Goal: Task Accomplishment & Management: Use online tool/utility

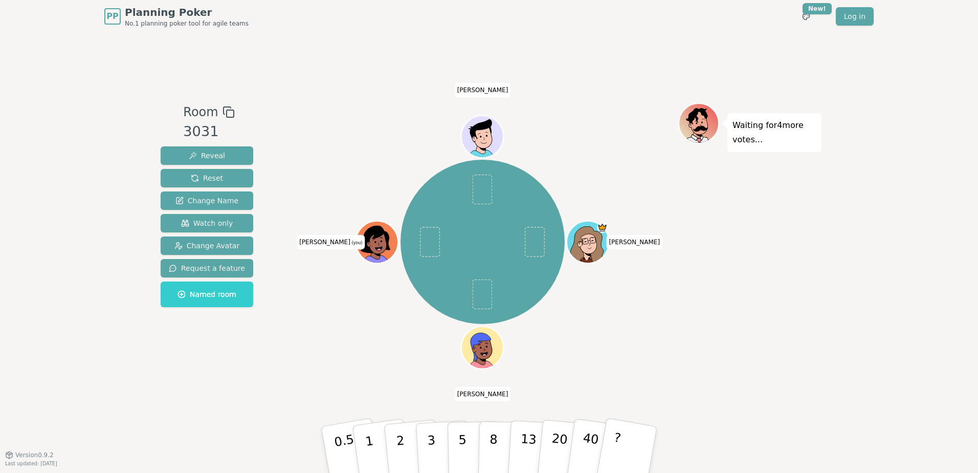
click at [865, 343] on div "PP Planning Poker No.1 planning poker tool for agile teams Toggle theme New! Lo…" at bounding box center [489, 236] width 978 height 473
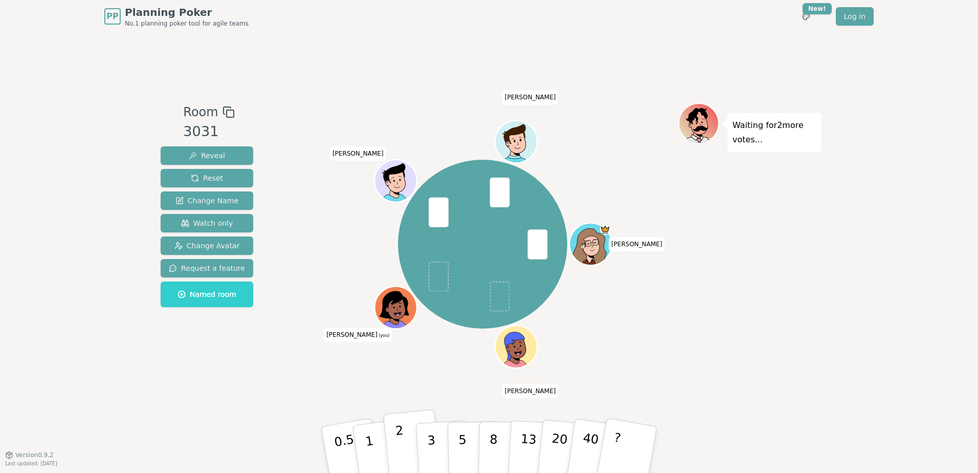
click at [414, 456] on button "2" at bounding box center [412, 449] width 58 height 81
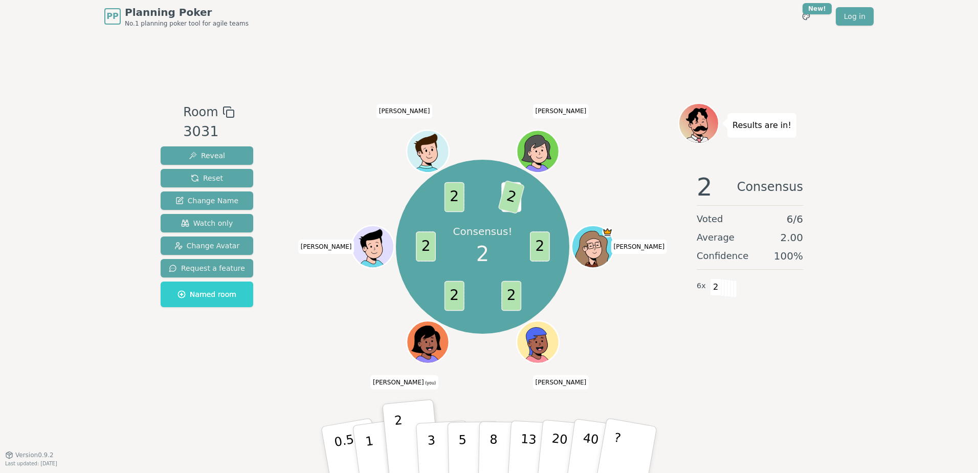
click at [231, 406] on div "Room 3031 Reveal Reset Change Name Watch only Change Avatar Request a feature N…" at bounding box center [489, 243] width 665 height 421
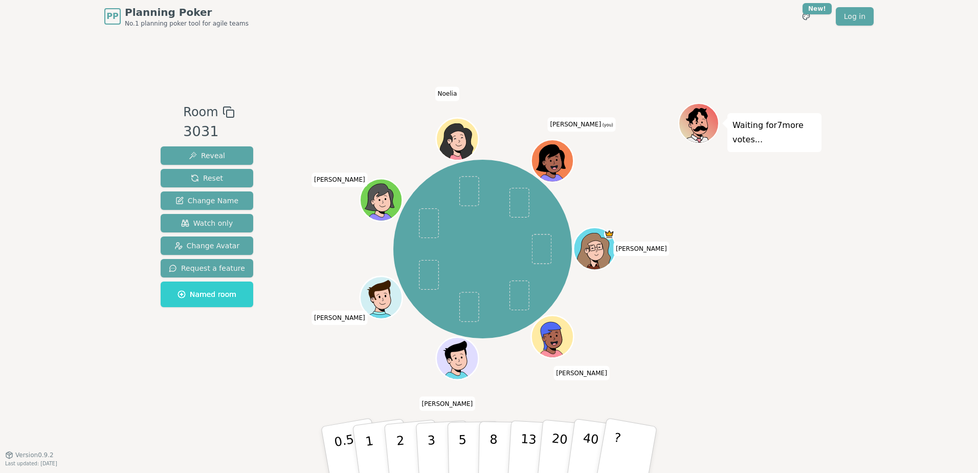
click at [176, 412] on div "Room 3031 Reveal Reset Change Name Watch only Change Avatar Request a feature N…" at bounding box center [489, 243] width 665 height 421
click at [429, 450] on p "3" at bounding box center [432, 450] width 11 height 56
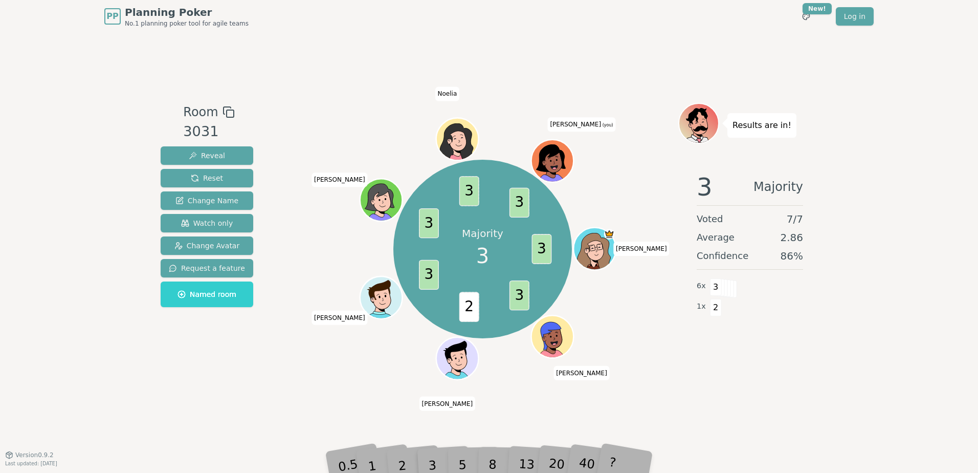
click at [155, 393] on div "PP Planning Poker No.1 planning poker tool for agile teams Toggle theme New! Lo…" at bounding box center [489, 236] width 978 height 473
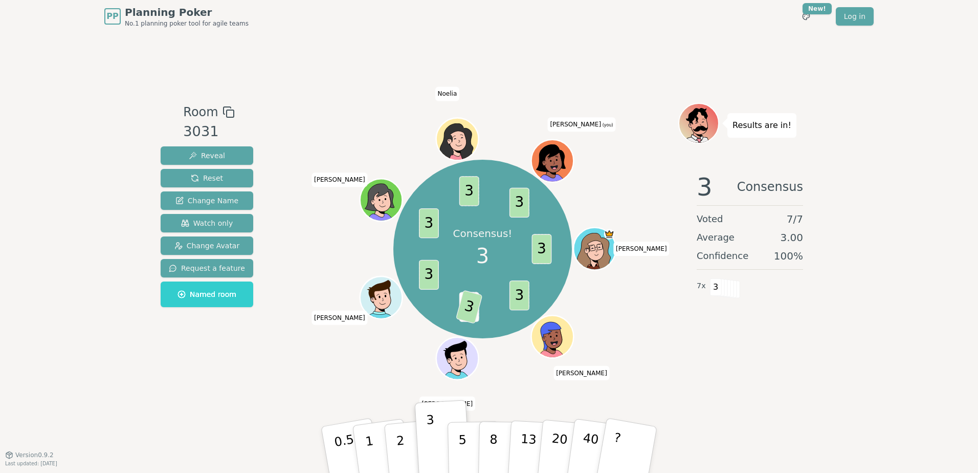
click at [377, 74] on div "Room 3031 Reveal Reset Change Name Watch only Change Avatar Request a feature N…" at bounding box center [489, 243] width 665 height 421
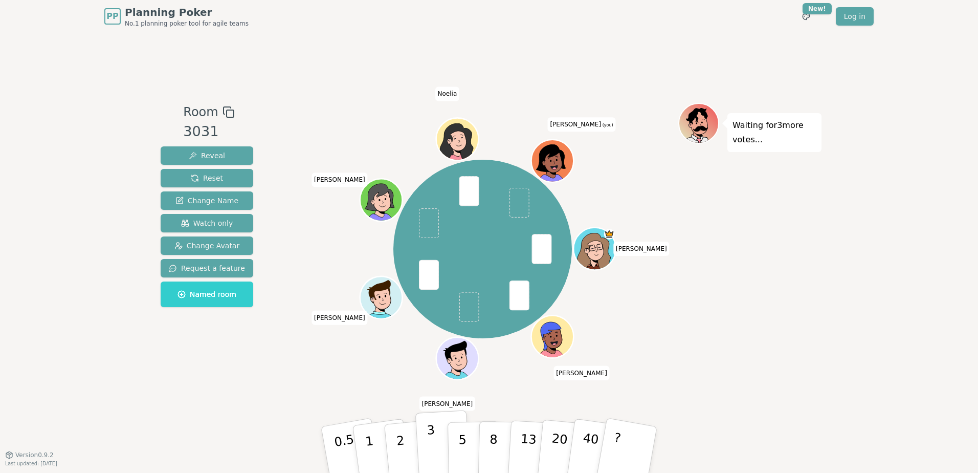
click at [439, 444] on button "3" at bounding box center [443, 450] width 56 height 80
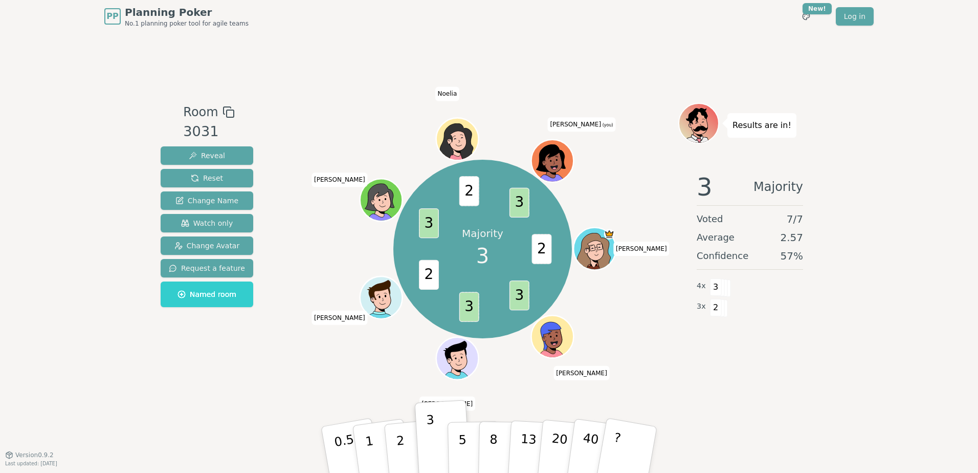
click at [324, 394] on div "Room 3031 Reveal Reset Change Name Watch only Change Avatar Request a feature N…" at bounding box center [489, 243] width 665 height 421
click at [661, 368] on div "Majority 3 2 3 3 2 3 2 3 Yannick Alex Esther Maciej Inge Noelia Anne (you)" at bounding box center [482, 248] width 391 height 255
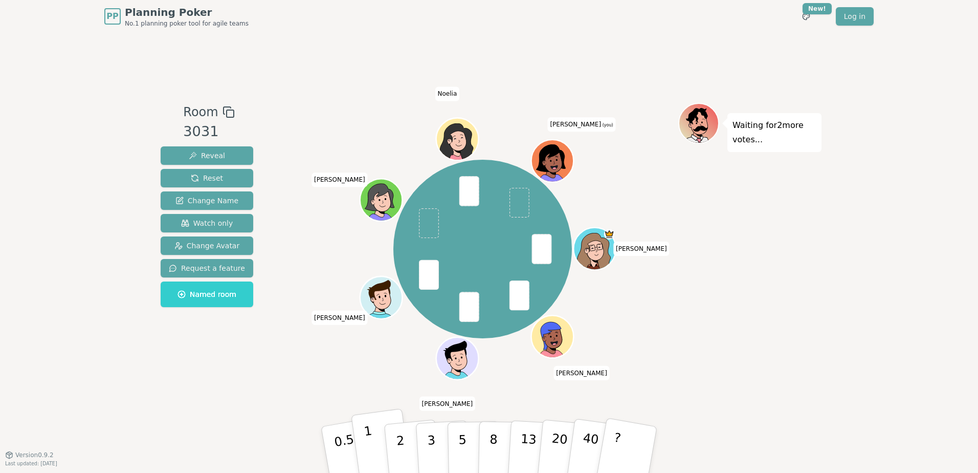
click at [376, 441] on button "1" at bounding box center [381, 449] width 61 height 83
click at [164, 405] on div "Room 3031 Reveal Reset Change Name Watch only Change Avatar Request a feature N…" at bounding box center [489, 243] width 665 height 421
click at [401, 450] on p "2" at bounding box center [401, 451] width 13 height 56
click at [252, 368] on div "Room 3031 Reveal Reset Change Name Watch only Change Avatar Request a feature N…" at bounding box center [489, 243] width 665 height 281
click at [403, 437] on button "2" at bounding box center [412, 449] width 58 height 81
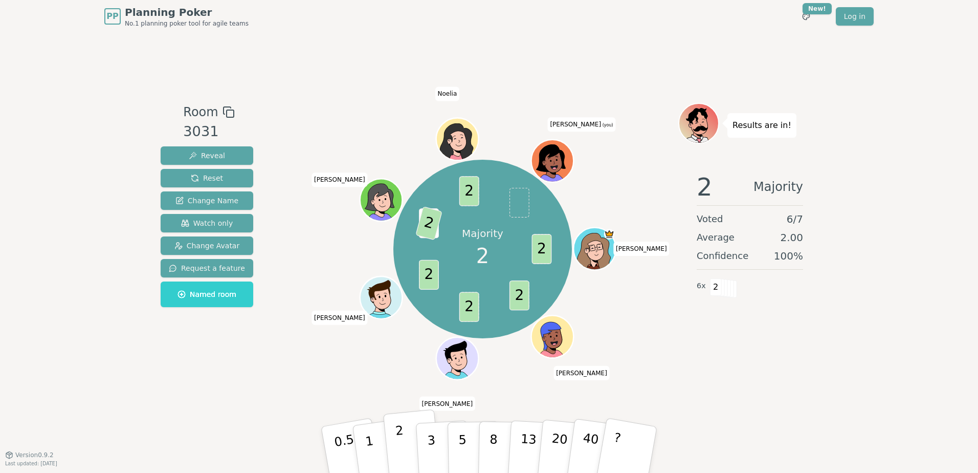
click at [403, 442] on p "2" at bounding box center [401, 451] width 13 height 56
click at [663, 20] on div "PP Planning Poker No.1 planning poker tool for agile teams Toggle theme New! Lo…" at bounding box center [488, 16] width 769 height 33
